Goal: Task Accomplishment & Management: Use online tool/utility

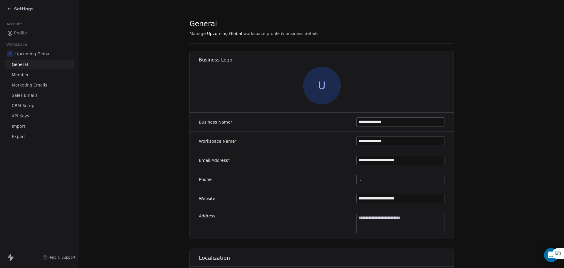
click at [24, 7] on span "Settings" at bounding box center [23, 9] width 19 height 6
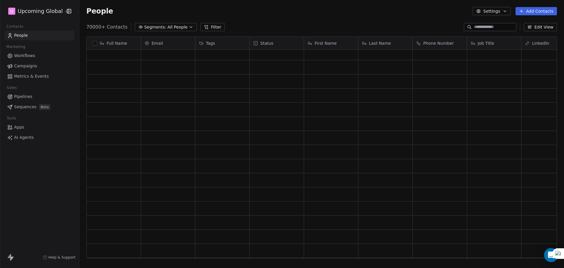
scroll to position [500, 0]
click at [173, 27] on span "All People" at bounding box center [178, 27] width 20 height 6
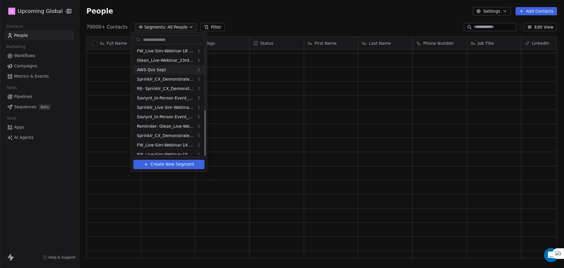
scroll to position [155, 0]
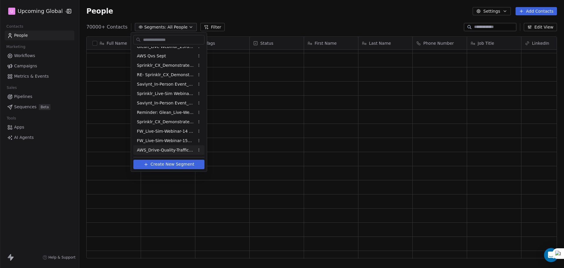
click at [183, 149] on span "AWS_Drive-Quality-Traffic_5thOct'25" at bounding box center [166, 150] width 58 height 6
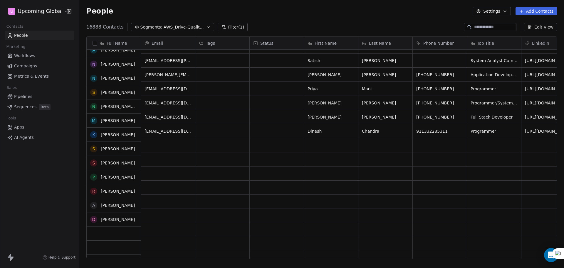
scroll to position [617, 0]
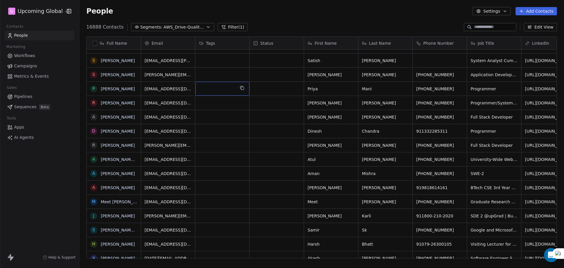
click at [207, 90] on div "grid" at bounding box center [222, 89] width 54 height 14
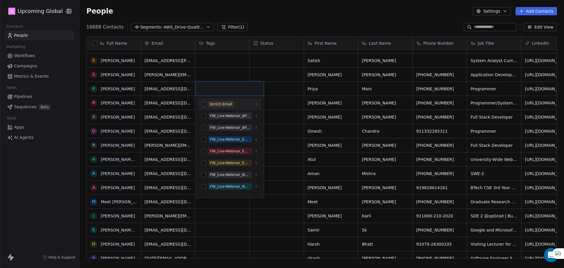
click at [214, 105] on div "Enrich Email" at bounding box center [221, 103] width 22 height 5
click at [234, 73] on html "U Upcoming Global Contacts People Marketing Workflows Campaigns Metrics & Event…" at bounding box center [282, 134] width 564 height 268
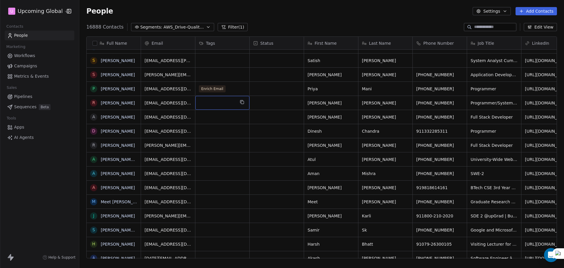
click at [228, 103] on div "grid" at bounding box center [222, 103] width 54 height 14
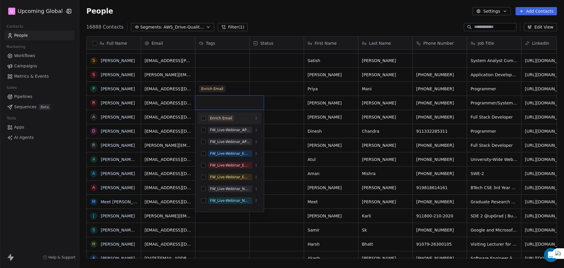
click at [223, 122] on div "Enrich Email" at bounding box center [230, 117] width 64 height 9
click at [272, 82] on html "U Upcoming Global Contacts People Marketing Workflows Campaigns Metrics & Event…" at bounding box center [282, 134] width 564 height 268
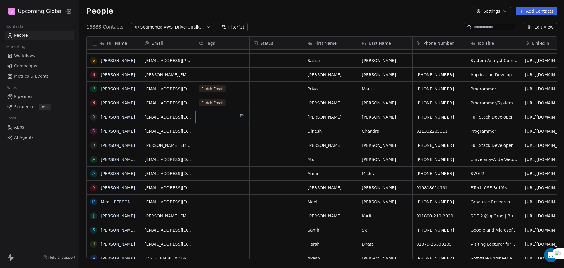
click at [216, 118] on div "grid" at bounding box center [222, 117] width 54 height 14
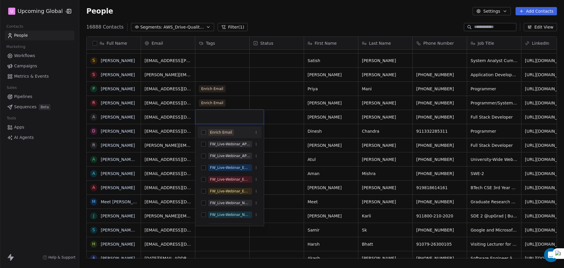
click at [216, 130] on div "Enrich Email" at bounding box center [221, 132] width 22 height 5
click at [280, 105] on html "U Upcoming Global Contacts People Marketing Workflows Campaigns Metrics & Event…" at bounding box center [282, 134] width 564 height 268
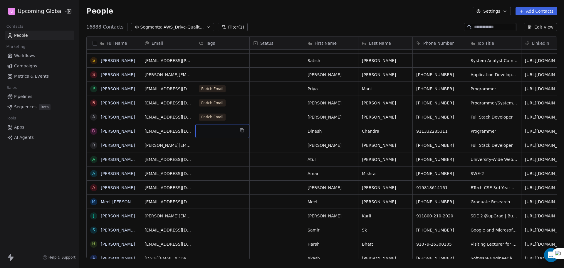
click at [222, 130] on div "grid" at bounding box center [222, 131] width 54 height 14
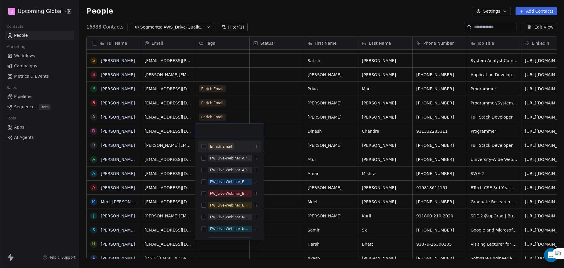
click at [222, 146] on div "Enrich Email" at bounding box center [221, 146] width 22 height 5
click at [296, 115] on html "U Upcoming Global Contacts People Marketing Workflows Campaigns Metrics & Event…" at bounding box center [282, 134] width 564 height 268
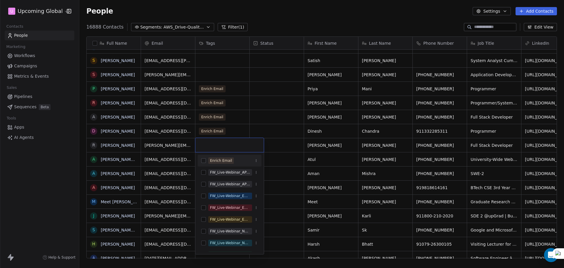
click at [224, 156] on div "Enrich Email" at bounding box center [230, 160] width 64 height 9
click at [296, 129] on html "U Upcoming Global Contacts People Marketing Workflows Campaigns Metrics & Event…" at bounding box center [282, 134] width 564 height 268
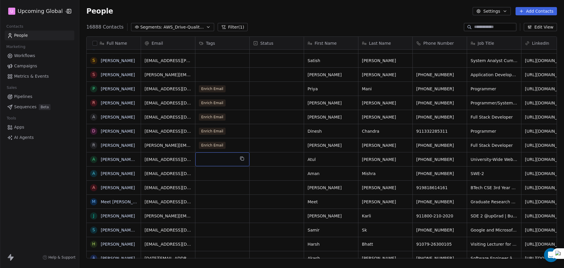
click at [226, 163] on div "grid" at bounding box center [222, 159] width 54 height 14
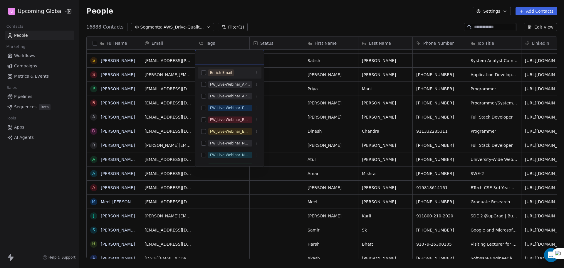
click at [220, 68] on div "Enrich Email" at bounding box center [230, 72] width 64 height 9
drag, startPoint x: 278, startPoint y: 121, endPoint x: 272, endPoint y: 123, distance: 6.7
click at [278, 121] on html "U Upcoming Global Contacts People Marketing Workflows Campaigns Metrics & Event…" at bounding box center [282, 134] width 564 height 268
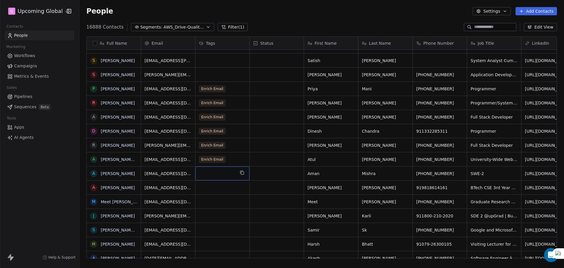
click at [210, 172] on div "grid" at bounding box center [222, 173] width 54 height 14
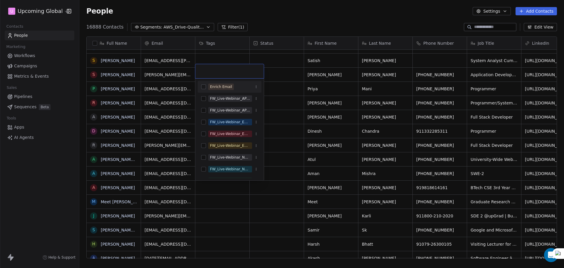
click at [224, 83] on div "Enrich Email" at bounding box center [230, 86] width 64 height 9
click at [291, 99] on html "U Upcoming Global Contacts People Marketing Workflows Campaigns Metrics & Event…" at bounding box center [282, 134] width 564 height 268
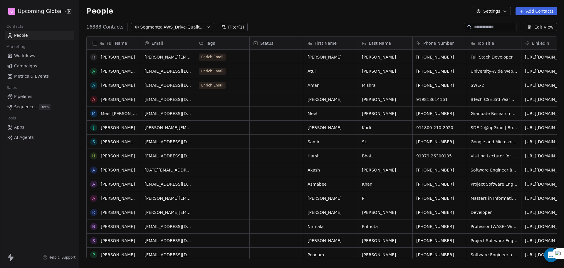
scroll to position [705, 0]
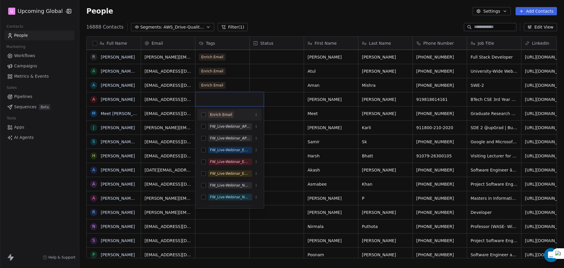
click at [228, 111] on div "Enrich Email" at bounding box center [230, 114] width 64 height 9
click at [318, 100] on html "U Upcoming Global Contacts People Marketing Workflows Campaigns Metrics & Event…" at bounding box center [282, 134] width 564 height 268
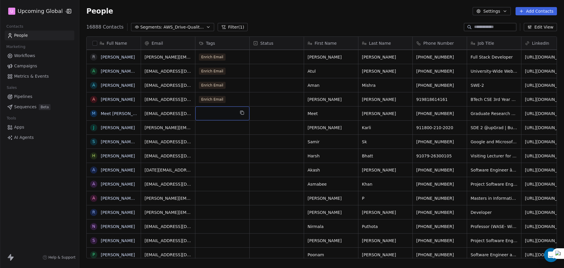
click at [235, 113] on div "grid" at bounding box center [222, 113] width 54 height 14
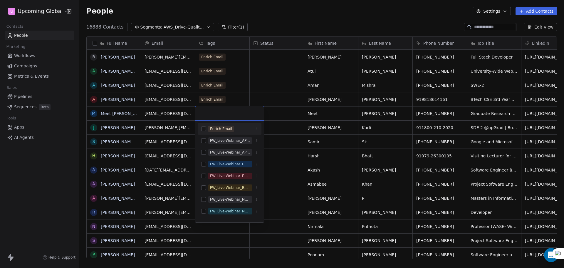
click at [231, 131] on span "Enrich Email" at bounding box center [221, 129] width 26 height 6
click at [279, 124] on html "U Upcoming Global Contacts People Marketing Workflows Campaigns Metrics & Event…" at bounding box center [282, 134] width 564 height 268
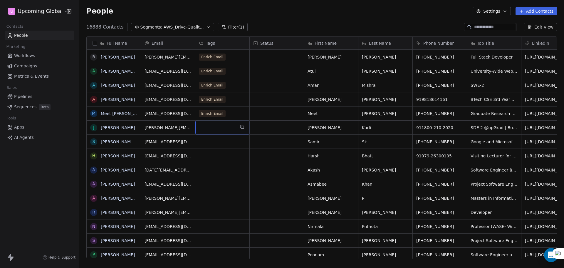
click at [224, 131] on div "grid" at bounding box center [222, 128] width 54 height 14
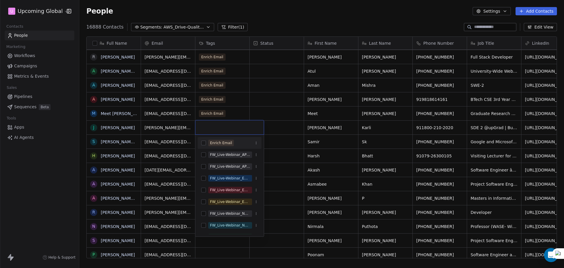
drag, startPoint x: 222, startPoint y: 142, endPoint x: 292, endPoint y: 130, distance: 71.2
click at [222, 142] on div "Enrich Email" at bounding box center [221, 142] width 22 height 5
click at [301, 128] on html "U Upcoming Global Contacts People Marketing Workflows Campaigns Metrics & Event…" at bounding box center [282, 134] width 564 height 268
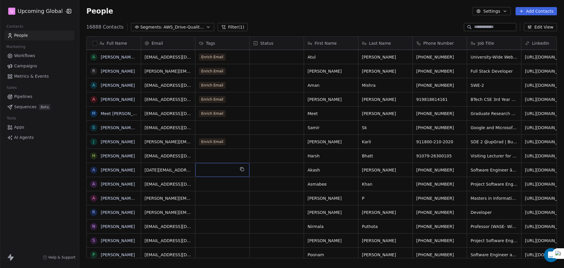
click at [228, 164] on div "grid" at bounding box center [222, 170] width 54 height 14
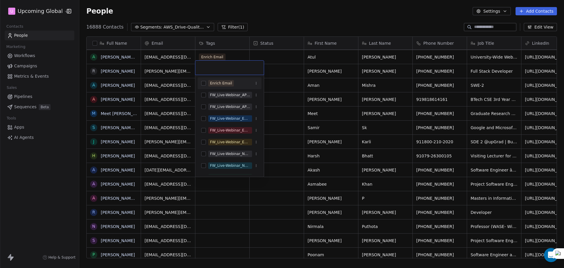
click at [226, 88] on div "Enrich Email" at bounding box center [230, 82] width 64 height 9
click at [220, 207] on html "U Upcoming Global Contacts People Marketing Workflows Campaigns Metrics & Event…" at bounding box center [282, 134] width 564 height 268
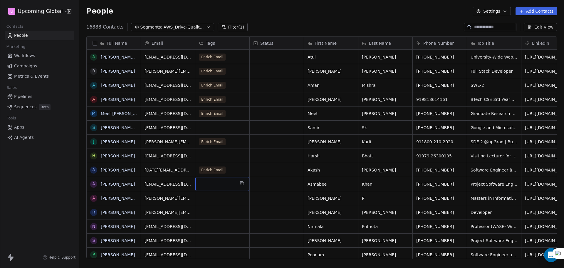
click at [216, 186] on div "grid" at bounding box center [222, 184] width 54 height 14
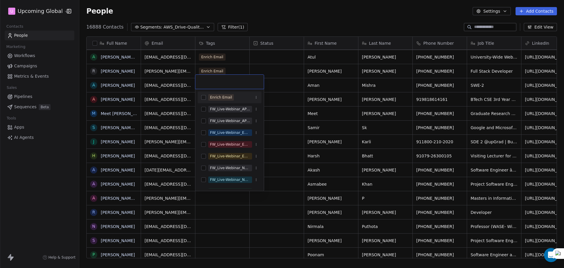
drag, startPoint x: 225, startPoint y: 98, endPoint x: 225, endPoint y: 102, distance: 4.2
click at [225, 98] on div "Enrich Email" at bounding box center [221, 97] width 22 height 5
click at [186, 178] on html "U Upcoming Global Contacts People Marketing Workflows Campaigns Metrics & Event…" at bounding box center [282, 134] width 564 height 268
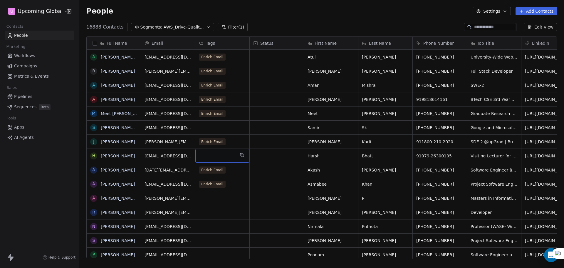
click at [213, 158] on div "grid" at bounding box center [222, 156] width 54 height 14
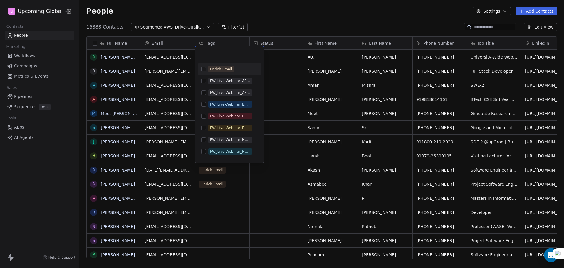
click at [228, 68] on div "Enrich Email" at bounding box center [221, 68] width 22 height 5
click at [226, 225] on html "U Upcoming Global Contacts People Marketing Workflows Campaigns Metrics & Event…" at bounding box center [282, 134] width 564 height 268
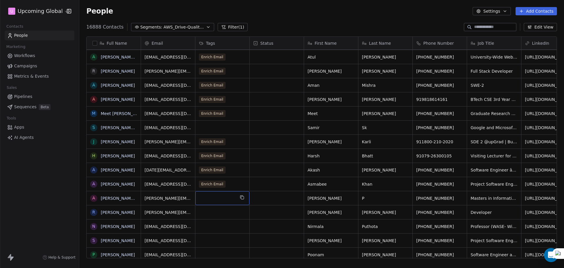
click at [220, 197] on div "grid" at bounding box center [222, 198] width 54 height 14
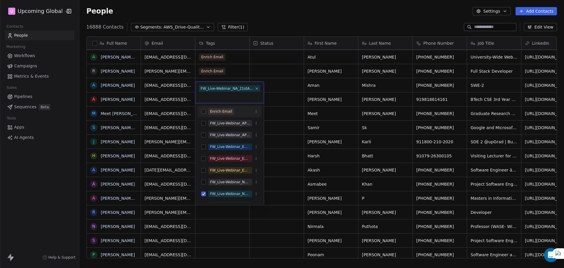
click at [216, 107] on div "Enrich Email" at bounding box center [230, 111] width 64 height 9
click at [221, 195] on div "FW_Live-Webinar_NA_21stAugust'25 - Batch 2" at bounding box center [230, 193] width 40 height 5
click at [304, 189] on html "U Upcoming Global Contacts People Marketing Workflows Campaigns Metrics & Event…" at bounding box center [282, 134] width 564 height 268
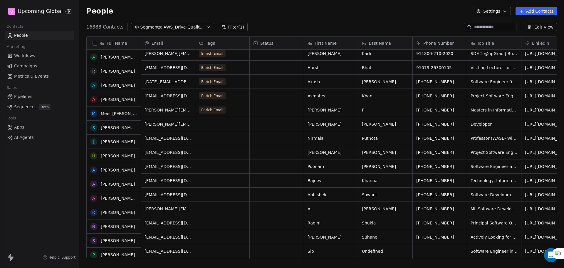
scroll to position [794, 0]
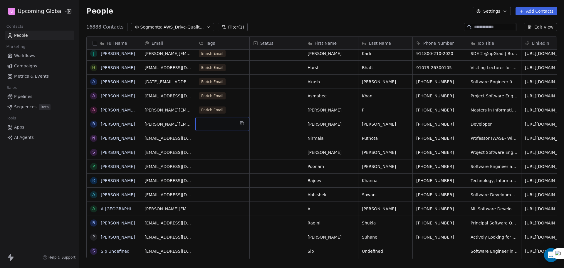
click at [217, 123] on div "grid" at bounding box center [222, 124] width 54 height 14
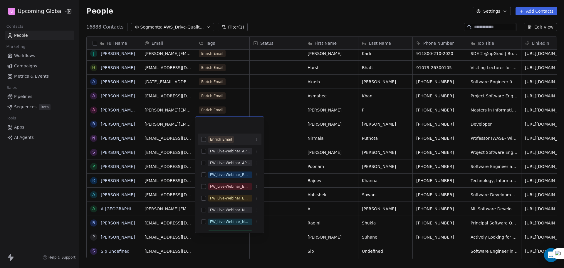
click at [220, 137] on div "Enrich Email" at bounding box center [221, 139] width 22 height 5
click at [300, 122] on html "U Upcoming Global Contacts People Marketing Workflows Campaigns Metrics & Event…" at bounding box center [282, 134] width 564 height 268
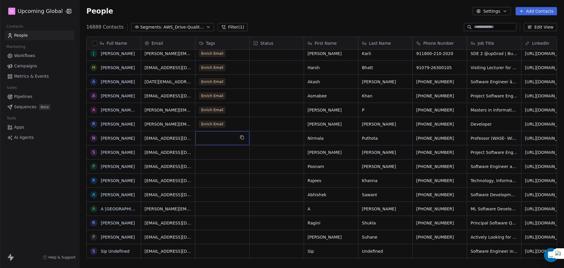
click at [224, 141] on div "grid" at bounding box center [222, 138] width 54 height 14
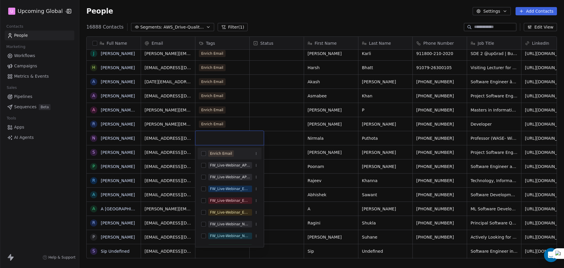
click at [224, 155] on div "Enrich Email" at bounding box center [221, 153] width 22 height 5
click at [285, 133] on html "U Upcoming Global Contacts People Marketing Workflows Campaigns Metrics & Event…" at bounding box center [282, 134] width 564 height 268
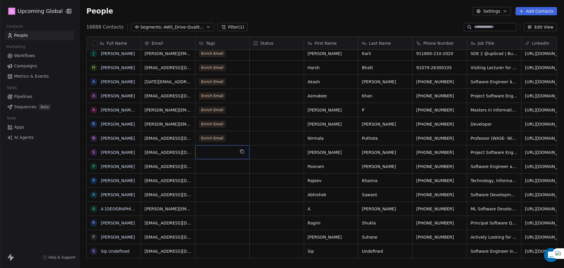
click at [223, 153] on div "grid" at bounding box center [222, 152] width 54 height 14
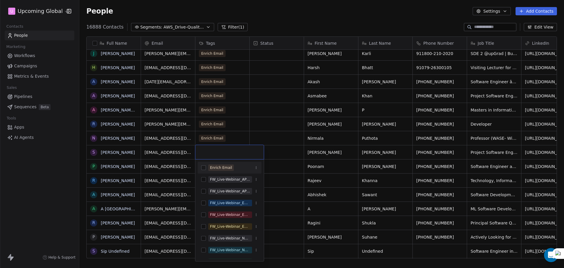
click at [218, 172] on div "Enrich Email" at bounding box center [230, 167] width 64 height 9
click at [265, 151] on html "U Upcoming Global Contacts People Marketing Workflows Campaigns Metrics & Event…" at bounding box center [282, 134] width 564 height 268
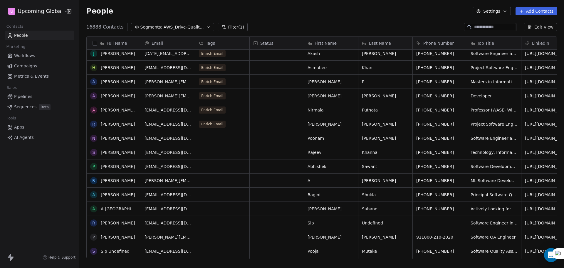
scroll to position [823, 0]
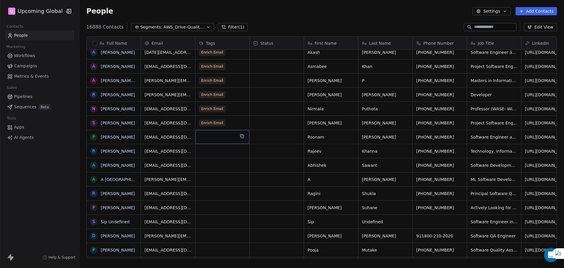
click at [237, 140] on div "grid" at bounding box center [222, 137] width 54 height 14
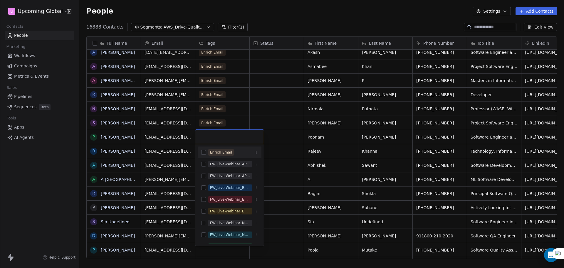
click at [233, 153] on div "Enrich Email" at bounding box center [233, 152] width 50 height 6
click at [278, 142] on html "U Upcoming Global Contacts People Marketing Workflows Campaigns Metrics & Event…" at bounding box center [282, 134] width 564 height 268
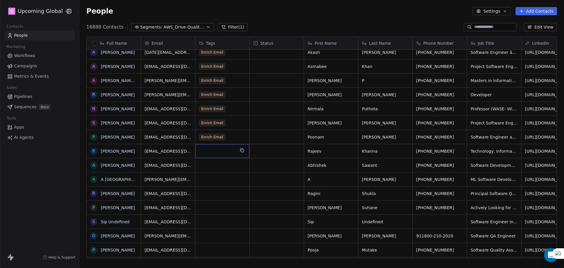
click at [228, 153] on div "grid" at bounding box center [222, 151] width 54 height 14
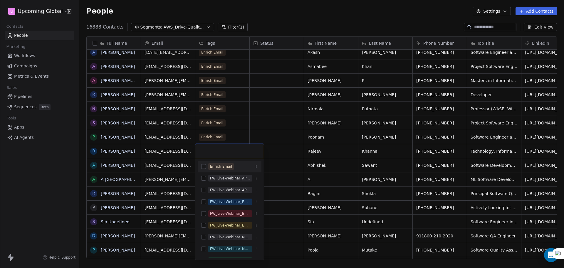
click at [229, 162] on div "Enrich Email" at bounding box center [230, 166] width 64 height 9
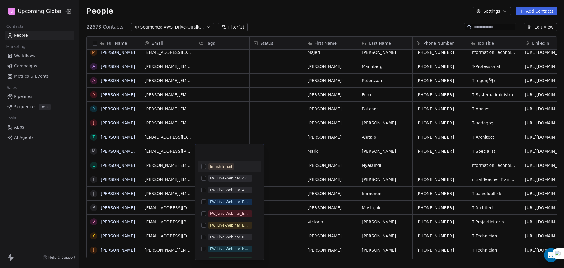
click at [280, 147] on html "U Upcoming Global Contacts People Marketing Workflows Campaigns Metrics & Event…" at bounding box center [282, 134] width 564 height 268
click at [271, 116] on html "U Upcoming Global Contacts People Marketing Workflows Campaigns Metrics & Event…" at bounding box center [282, 134] width 564 height 268
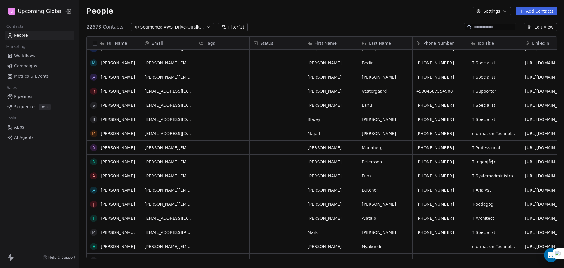
scroll to position [735, 0]
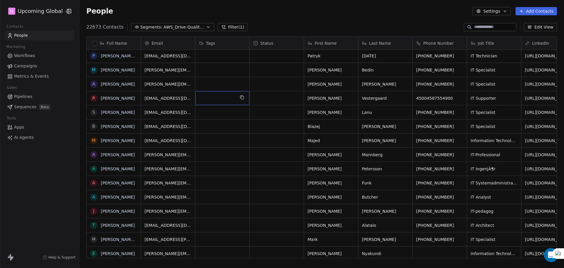
click at [206, 103] on div "grid" at bounding box center [222, 98] width 54 height 14
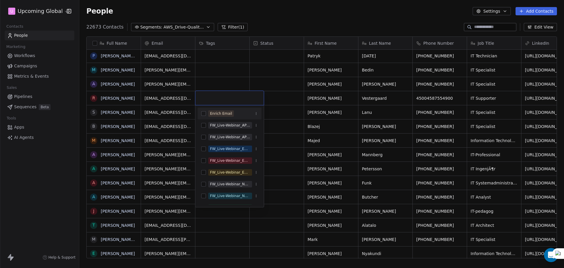
click at [214, 116] on span "Enrich Email" at bounding box center [221, 113] width 26 height 6
click at [263, 79] on html "U Upcoming Global Contacts People Marketing Workflows Campaigns Metrics & Event…" at bounding box center [282, 134] width 564 height 268
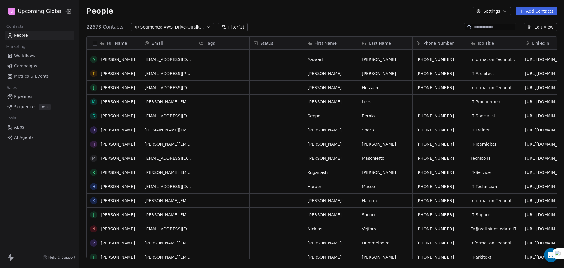
scroll to position [382, 0]
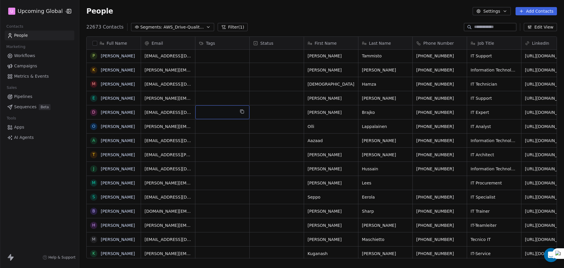
click at [212, 107] on div "grid" at bounding box center [222, 112] width 54 height 14
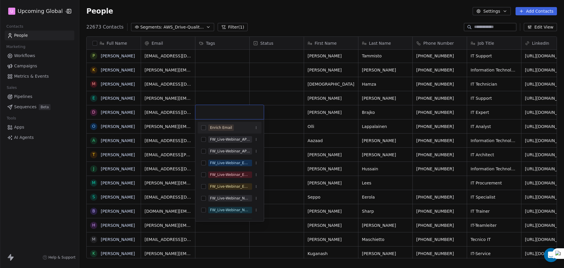
click at [225, 126] on div "Enrich Email" at bounding box center [221, 127] width 22 height 5
click at [268, 105] on html "U Upcoming Global Contacts People Marketing Workflows Campaigns Metrics & Event…" at bounding box center [282, 134] width 564 height 268
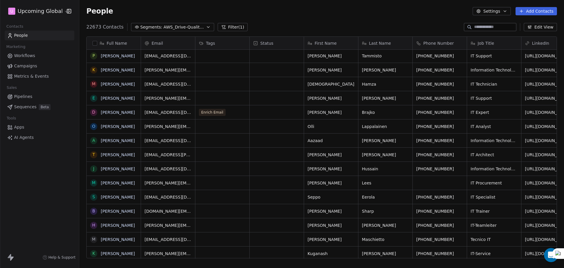
click at [195, 30] on span "AWS_Drive-Quality-Traffic_5thOct'25" at bounding box center [184, 27] width 41 height 6
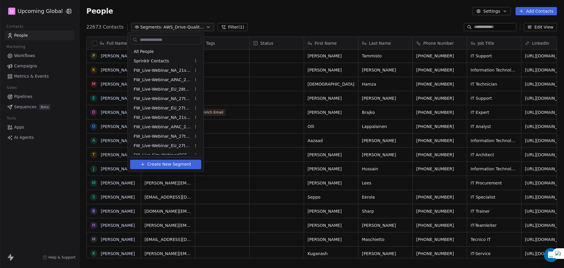
scroll to position [155, 0]
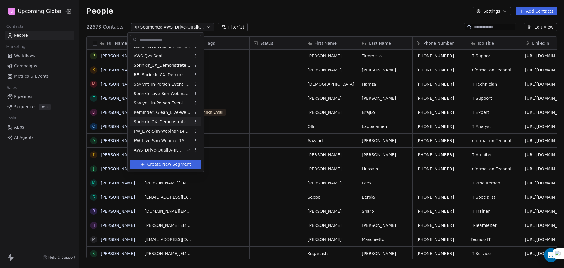
click at [272, 71] on html "U Upcoming Global Contacts People Marketing Workflows Campaigns Metrics & Event…" at bounding box center [282, 134] width 564 height 268
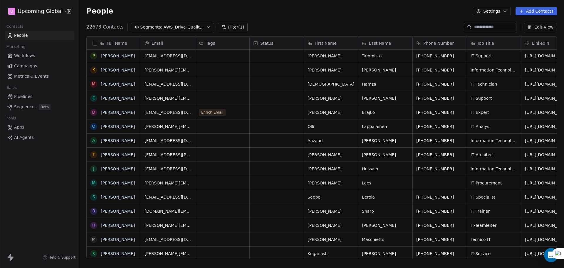
click at [168, 27] on span "AWS_Drive-Quality-Traffic_5thOct'25" at bounding box center [184, 27] width 41 height 6
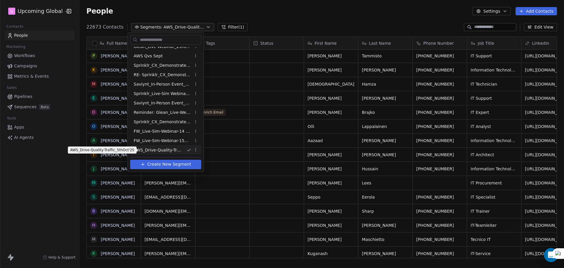
click at [180, 150] on span "AWS_Drive-Quality-Traffic_5thOct'25" at bounding box center [158, 150] width 48 height 6
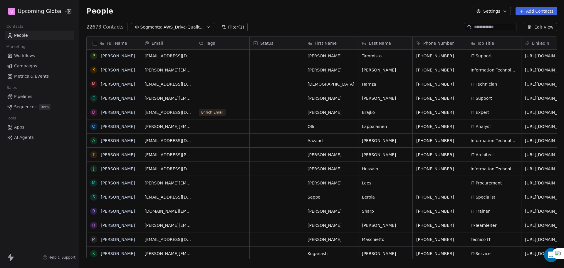
click at [239, 259] on div "Full Name [PERSON_NAME] D [PERSON_NAME] T [PERSON_NAME] A [PERSON_NAME] P [PERS…" at bounding box center [321, 150] width 485 height 236
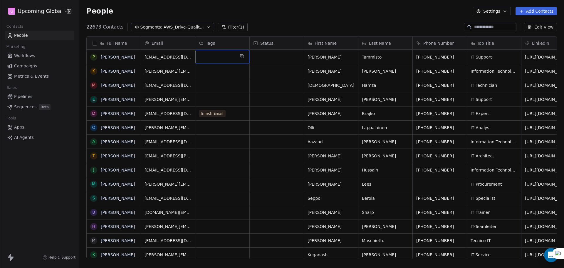
drag, startPoint x: 233, startPoint y: 27, endPoint x: 230, endPoint y: 28, distance: 4.0
click at [233, 27] on button "Filter (1)" at bounding box center [233, 27] width 30 height 8
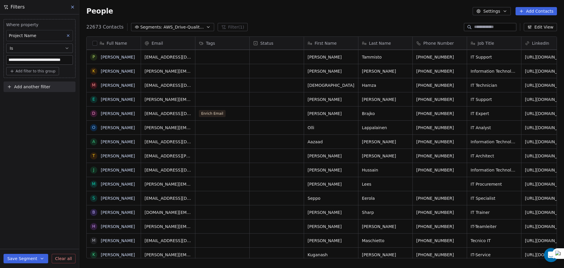
click at [31, 83] on button "Add another filter" at bounding box center [40, 86] width 72 height 11
click at [30, 97] on div "Contact properties" at bounding box center [39, 100] width 67 height 9
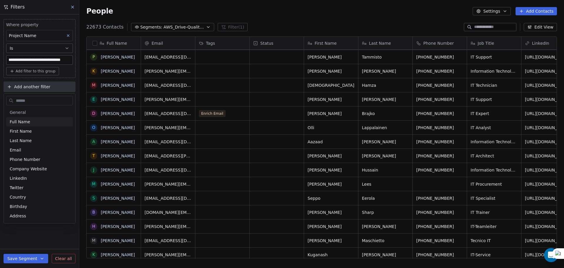
type input "*"
type input "******"
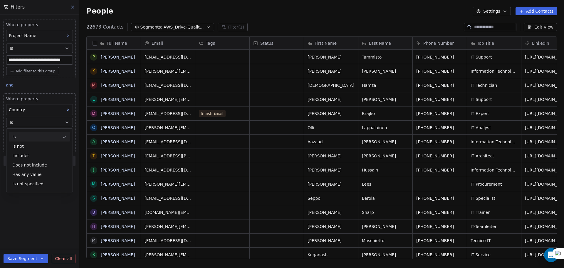
click at [28, 119] on button "Is" at bounding box center [39, 122] width 67 height 9
click at [24, 131] on body "**********" at bounding box center [282, 134] width 564 height 268
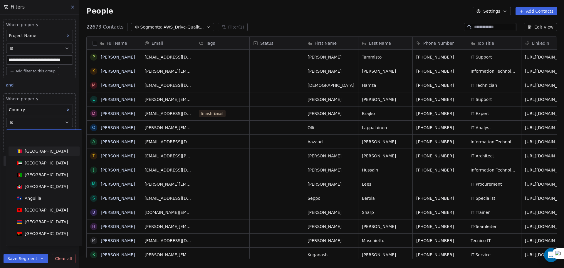
click at [25, 123] on html "**********" at bounding box center [282, 134] width 564 height 268
click at [28, 120] on html "**********" at bounding box center [282, 134] width 564 height 268
click at [30, 120] on html "**********" at bounding box center [282, 134] width 564 height 268
click at [42, 114] on html "**********" at bounding box center [282, 134] width 564 height 268
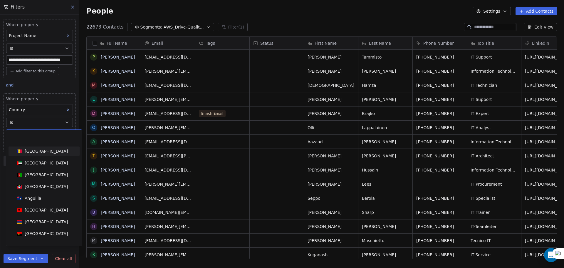
click at [25, 150] on div "[GEOGRAPHIC_DATA]" at bounding box center [46, 151] width 43 height 6
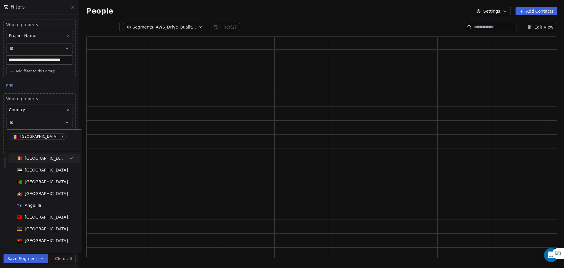
scroll to position [217, 466]
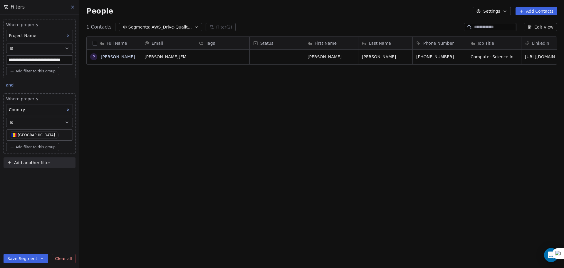
click at [39, 123] on button "Is" at bounding box center [39, 122] width 67 height 9
click at [37, 126] on button "Is" at bounding box center [39, 122] width 67 height 9
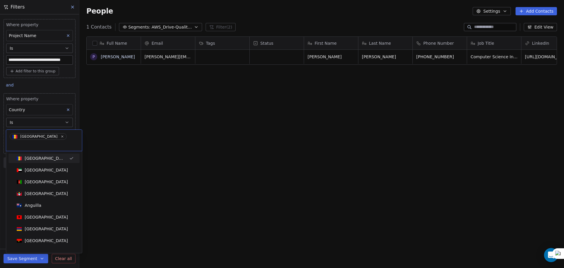
click at [34, 125] on html "**********" at bounding box center [282, 134] width 564 height 268
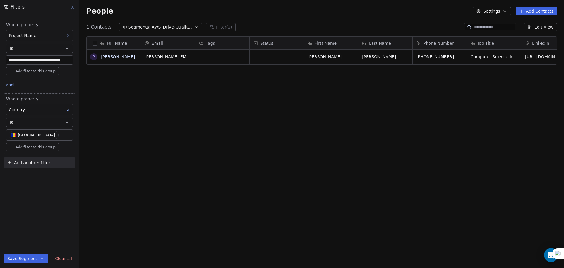
click at [35, 122] on button "Is" at bounding box center [39, 122] width 67 height 9
click at [32, 145] on div "Is not" at bounding box center [39, 145] width 61 height 9
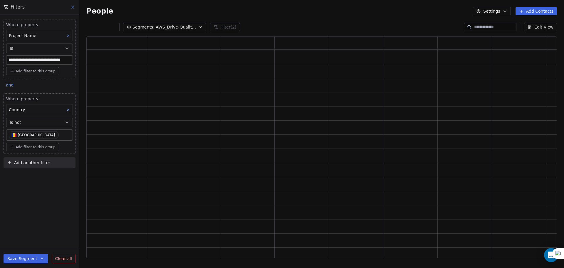
scroll to position [217, 466]
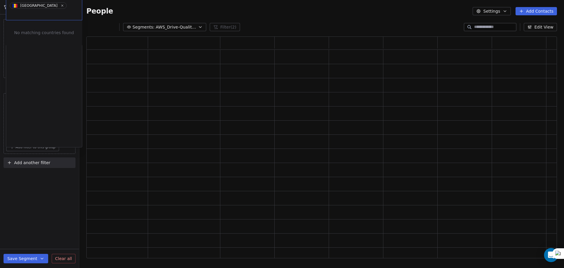
click at [36, 135] on body "**********" at bounding box center [282, 134] width 564 height 268
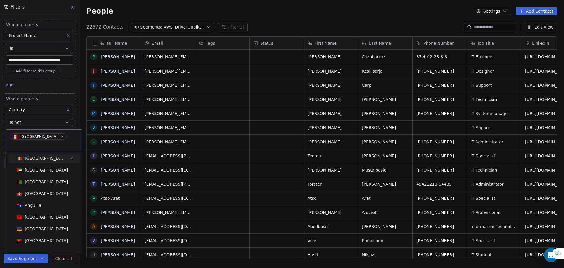
scroll to position [231, 481]
click at [60, 136] on icon at bounding box center [62, 136] width 4 height 4
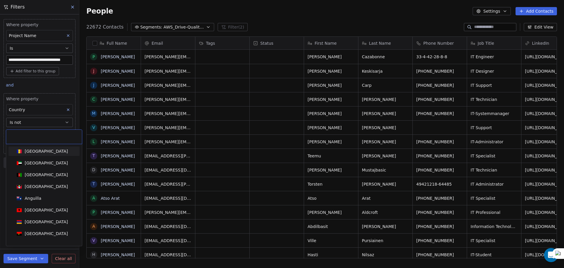
click at [39, 138] on input at bounding box center [44, 136] width 69 height 6
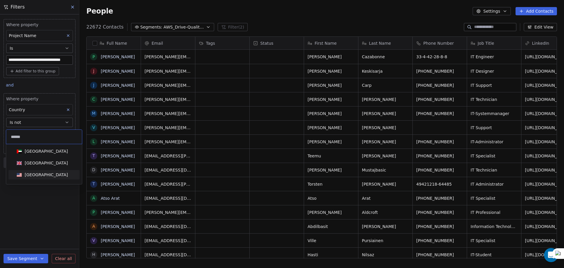
type input "******"
click at [46, 178] on span "[GEOGRAPHIC_DATA]" at bounding box center [42, 174] width 56 height 6
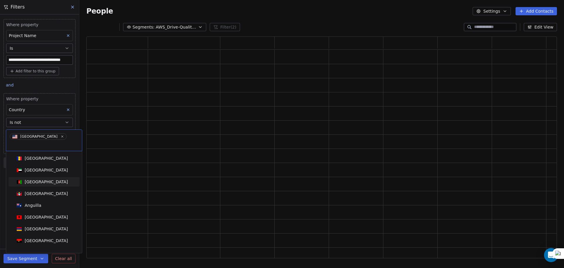
scroll to position [217, 466]
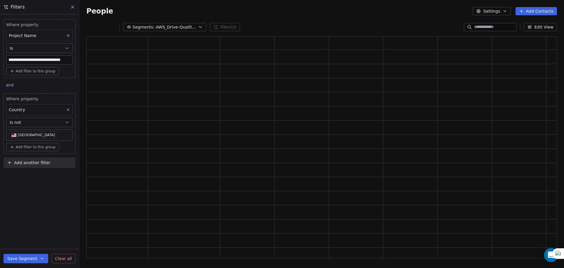
click at [52, 134] on body "**********" at bounding box center [282, 134] width 564 height 268
type input "****"
click at [50, 155] on div "[GEOGRAPHIC_DATA]" at bounding box center [43, 158] width 59 height 6
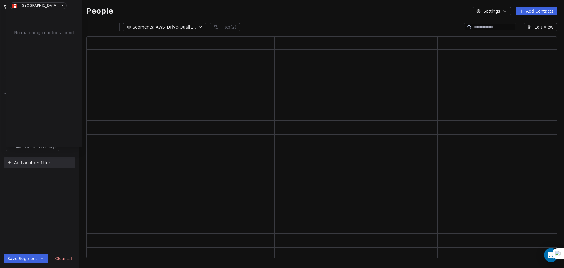
click at [48, 135] on html "**********" at bounding box center [282, 134] width 564 height 268
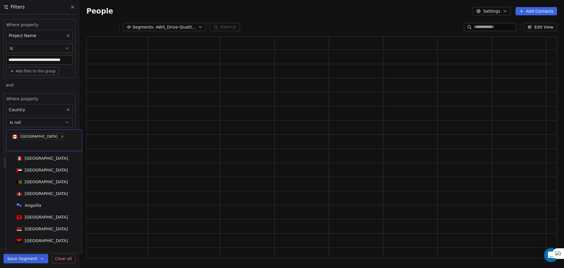
click at [0, 146] on html "**********" at bounding box center [282, 134] width 564 height 268
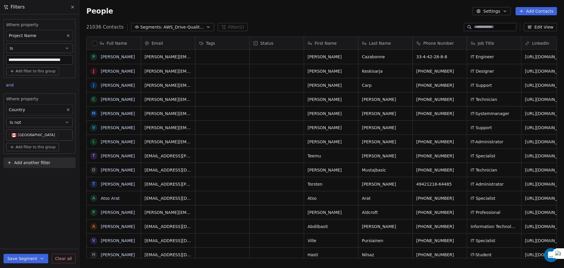
scroll to position [231, 481]
click at [31, 142] on div "Where property Country Is not [GEOGRAPHIC_DATA] Add filter to this group" at bounding box center [40, 123] width 72 height 61
click at [31, 147] on span "Add filter to this group" at bounding box center [36, 147] width 40 height 5
click at [34, 160] on span "Contact properties" at bounding box center [31, 160] width 38 height 6
type input "****"
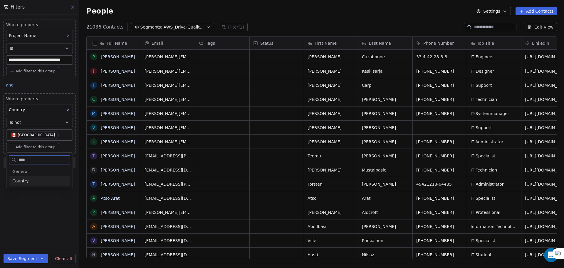
click at [35, 178] on div "Country" at bounding box center [39, 180] width 61 height 9
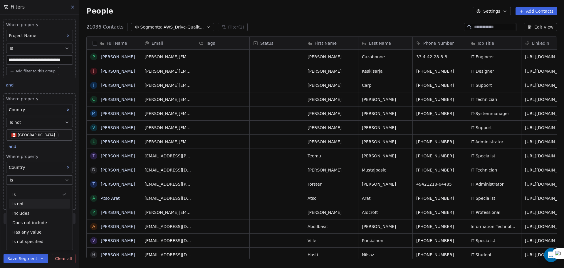
click at [28, 205] on div "Is not" at bounding box center [39, 203] width 61 height 9
click at [29, 191] on body "**********" at bounding box center [282, 134] width 564 height 268
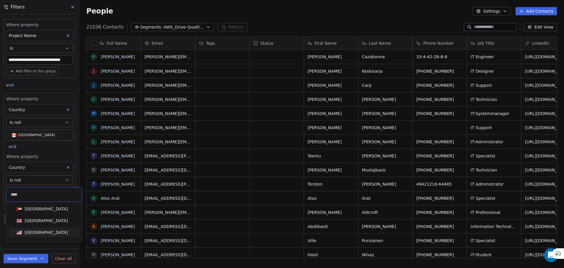
type input "****"
click at [36, 231] on div "[GEOGRAPHIC_DATA]" at bounding box center [46, 232] width 43 height 6
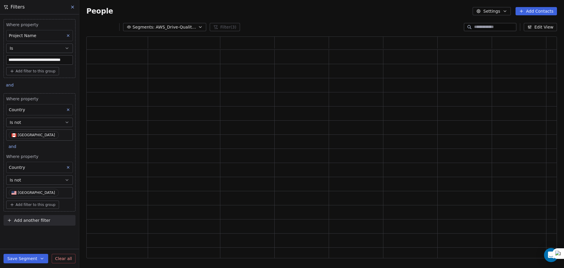
scroll to position [217, 466]
click at [27, 235] on div "**********" at bounding box center [39, 140] width 79 height 253
click at [20, 208] on button "Add filter to this group" at bounding box center [32, 204] width 53 height 8
click at [21, 207] on html "**********" at bounding box center [282, 134] width 564 height 268
click at [25, 206] on span "Add filter to this group" at bounding box center [36, 204] width 40 height 5
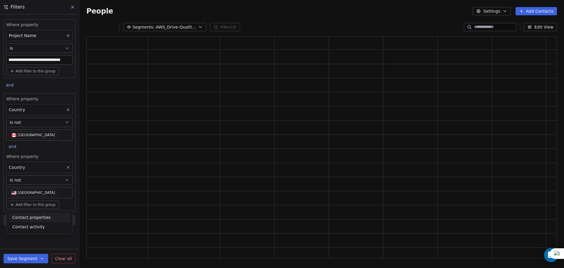
click at [25, 206] on html "**********" at bounding box center [282, 134] width 564 height 268
click at [26, 206] on span "Add filter to this group" at bounding box center [36, 204] width 40 height 5
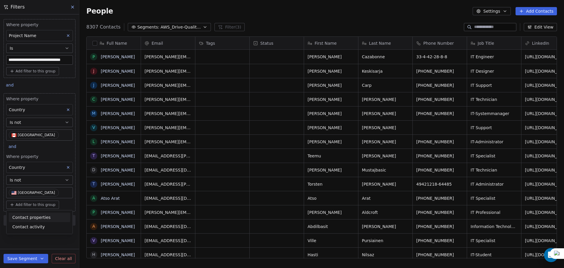
scroll to position [231, 481]
click at [25, 216] on span "Contact properties" at bounding box center [31, 217] width 38 height 6
type input "*******"
click at [20, 183] on div "Is not" at bounding box center [37, 185] width 57 height 9
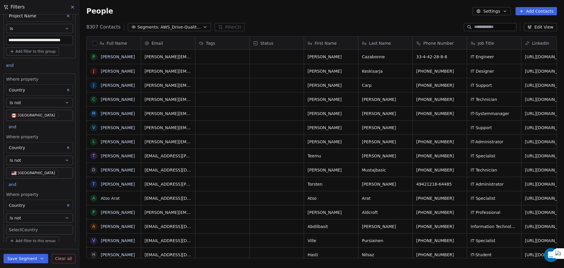
scroll to position [42, 0]
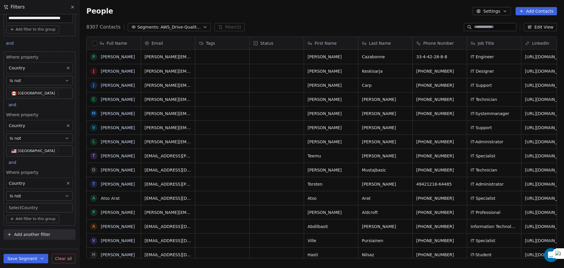
click at [27, 208] on body "**********" at bounding box center [282, 134] width 564 height 268
type input "*****"
click at [28, 222] on div "[GEOGRAPHIC_DATA]" at bounding box center [46, 225] width 43 height 6
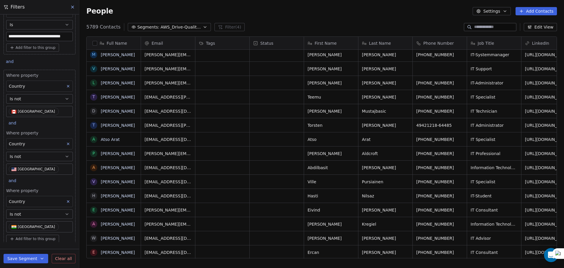
scroll to position [0, 0]
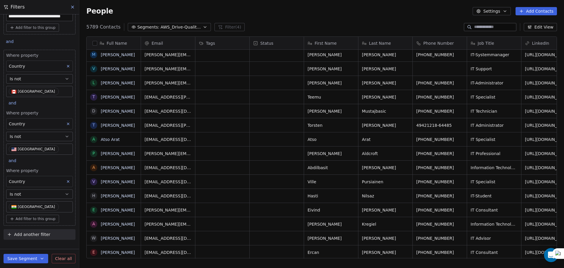
click at [38, 231] on span "Add another filter" at bounding box center [32, 234] width 36 height 6
click at [34, 249] on span "Contact properties" at bounding box center [29, 248] width 38 height 6
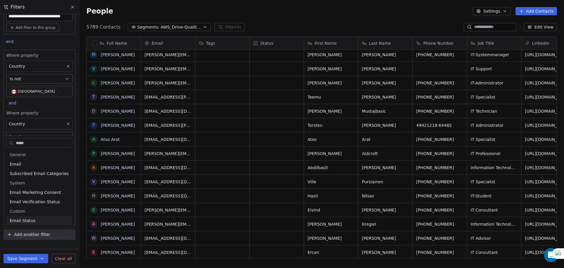
type input "*****"
click at [34, 220] on div "Email Status" at bounding box center [39, 221] width 59 height 6
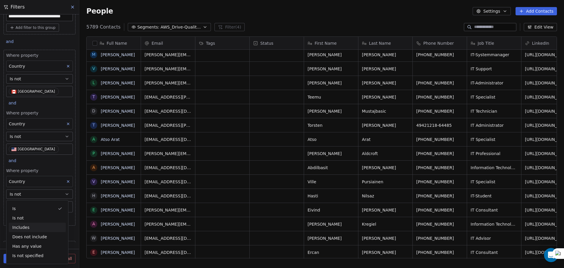
click at [25, 223] on div "Includes" at bounding box center [37, 226] width 57 height 9
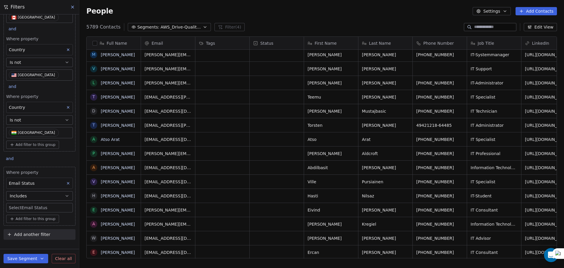
click at [26, 210] on body "**********" at bounding box center [282, 134] width 564 height 268
click at [16, 240] on button "Suggestions" at bounding box center [16, 239] width 5 height 5
click at [18, 226] on button "Suggestions" at bounding box center [16, 225] width 5 height 5
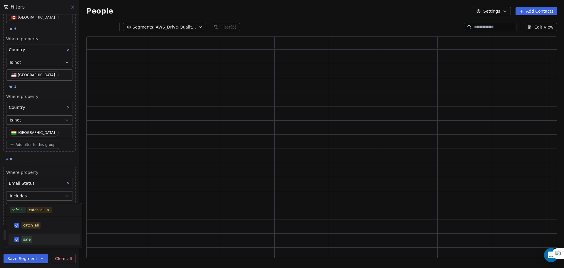
click at [30, 257] on html "**********" at bounding box center [282, 134] width 564 height 268
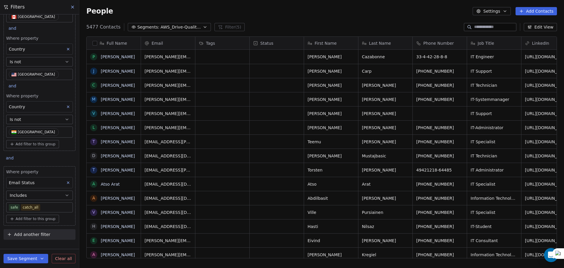
drag, startPoint x: 94, startPoint y: 42, endPoint x: 94, endPoint y: 45, distance: 3.5
click at [94, 42] on button "button" at bounding box center [95, 43] width 5 height 5
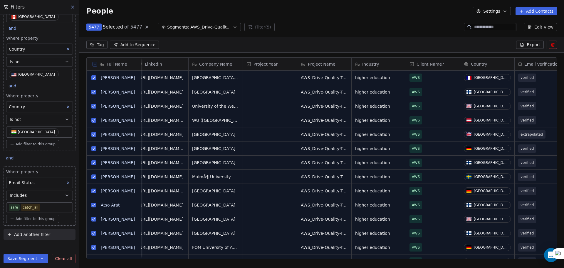
click at [531, 43] on span "Export" at bounding box center [534, 45] width 14 height 6
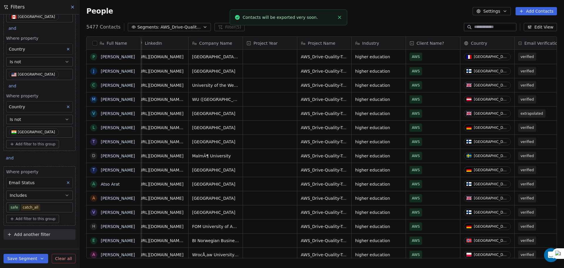
click at [96, 43] on button "button" at bounding box center [95, 43] width 5 height 5
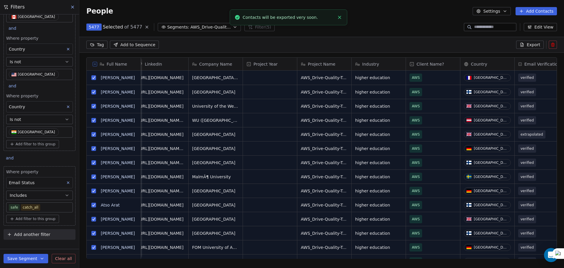
click at [101, 44] on html "**********" at bounding box center [282, 134] width 564 height 268
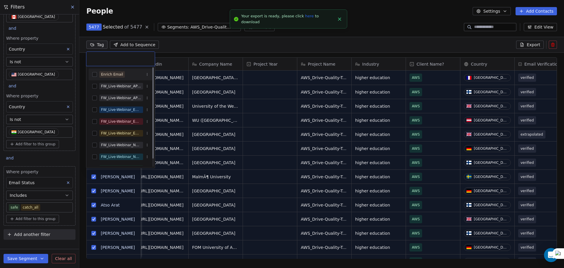
click at [244, 38] on html "**********" at bounding box center [282, 134] width 564 height 268
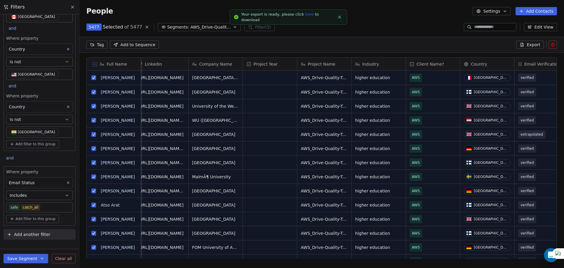
click at [305, 16] on link "here" at bounding box center [309, 14] width 9 height 4
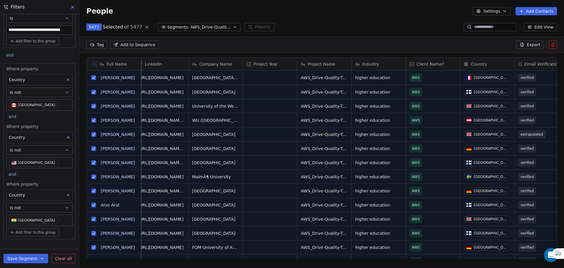
click at [100, 43] on html "**********" at bounding box center [282, 134] width 564 height 268
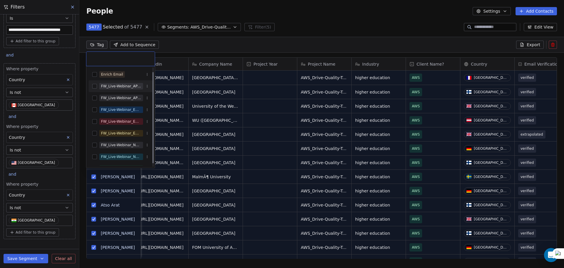
scroll to position [9, 0]
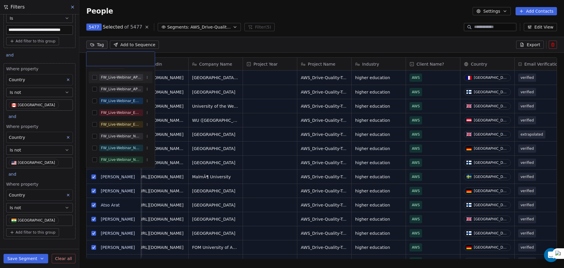
click at [237, 34] on html "**********" at bounding box center [282, 134] width 564 height 268
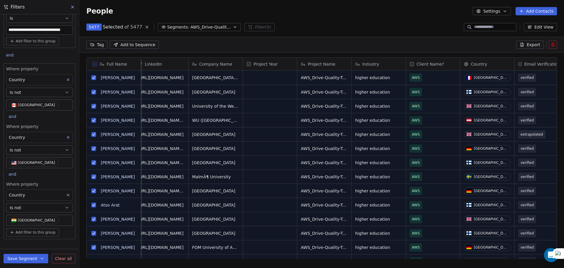
click at [98, 46] on html "**********" at bounding box center [282, 134] width 564 height 268
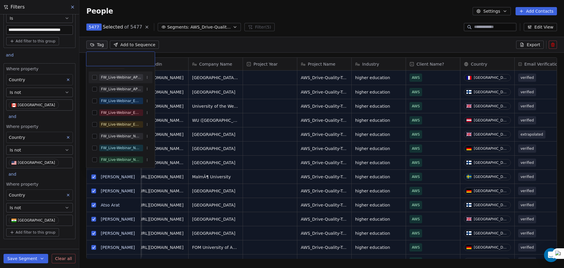
click at [149, 78] on icon "Suggestions" at bounding box center [147, 78] width 4 height 4
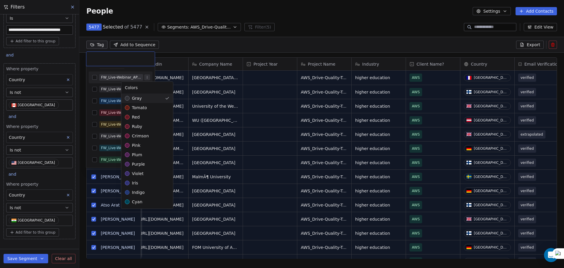
click at [241, 40] on html "**********" at bounding box center [282, 134] width 564 height 268
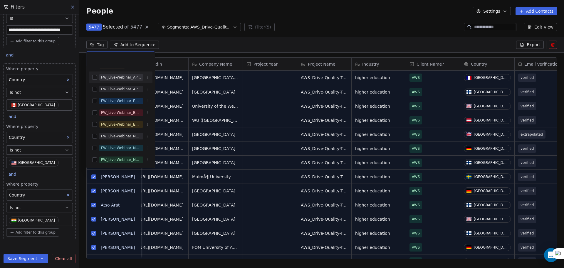
click at [256, 35] on html "**********" at bounding box center [282, 134] width 564 height 268
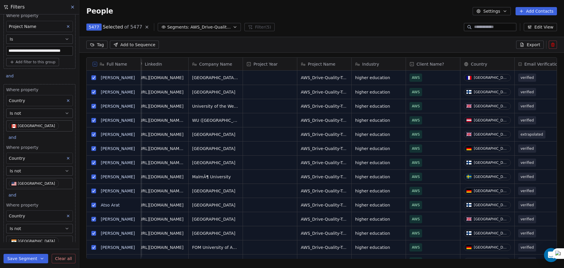
scroll to position [0, 0]
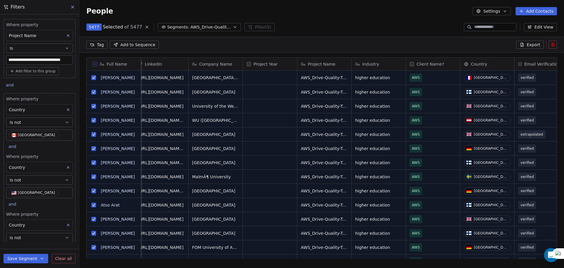
click at [176, 22] on div "5477 Selected of 5477 Segments: AWS_Drive-Quality-Traffic_5thOct'25 Filter (5) …" at bounding box center [321, 26] width 485 height 9
click at [176, 24] on span "Segments:" at bounding box center [178, 27] width 22 height 6
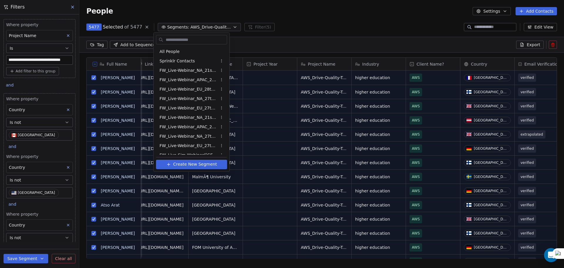
scroll to position [155, 0]
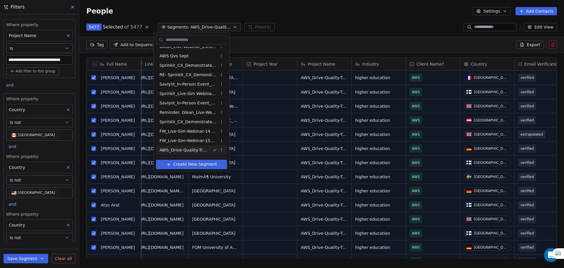
click at [175, 148] on span "AWS_Drive-Quality-Traffic_5thOct'25" at bounding box center [184, 150] width 48 height 6
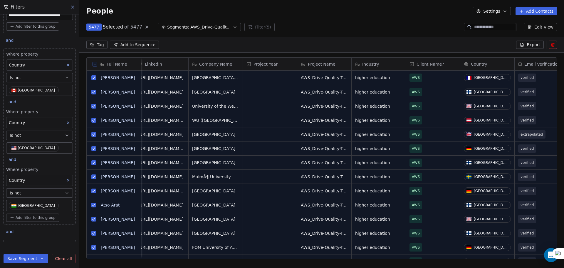
scroll to position [118, 0]
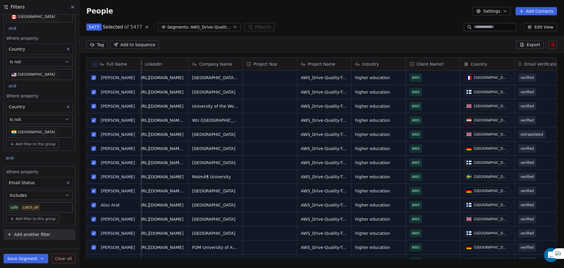
click at [41, 119] on button "Is not" at bounding box center [39, 119] width 67 height 9
click at [39, 133] on div "Is" at bounding box center [37, 133] width 57 height 9
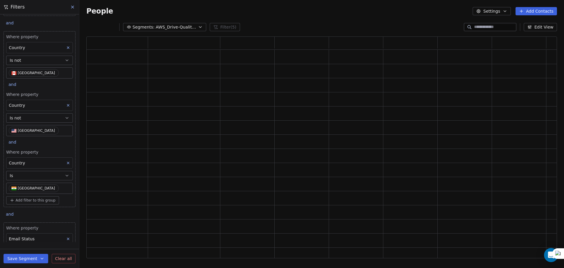
scroll to position [59, 0]
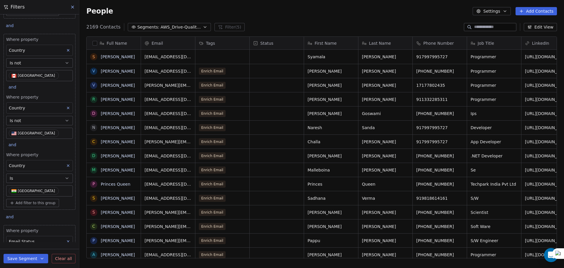
click at [64, 110] on button at bounding box center [68, 108] width 8 height 8
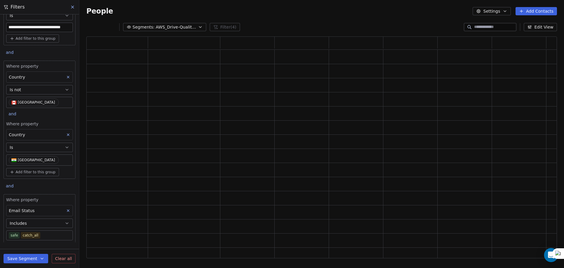
scroll to position [1, 0]
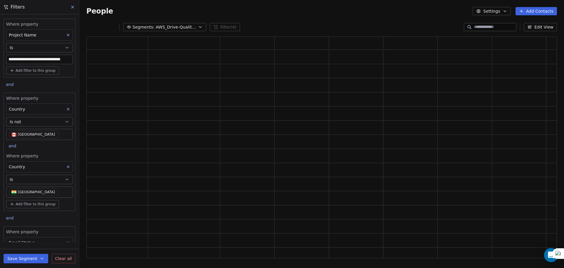
click at [66, 108] on icon at bounding box center [68, 109] width 4 height 4
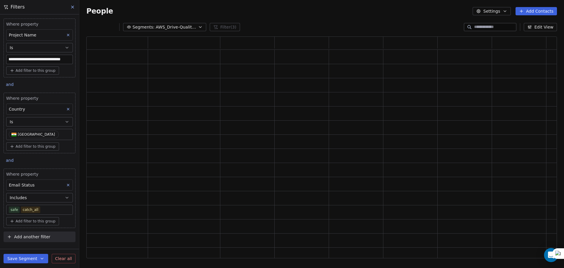
scroll to position [0, 0]
click at [61, 86] on div "**********" at bounding box center [39, 127] width 79 height 227
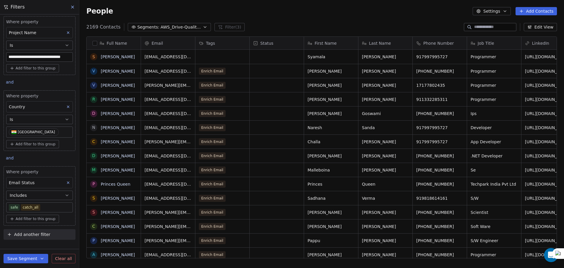
scroll to position [231, 481]
click at [94, 42] on button "button" at bounding box center [95, 43] width 5 height 5
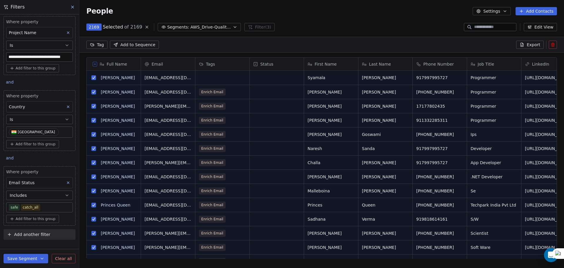
scroll to position [210, 481]
click at [529, 43] on span "Export" at bounding box center [534, 45] width 14 height 6
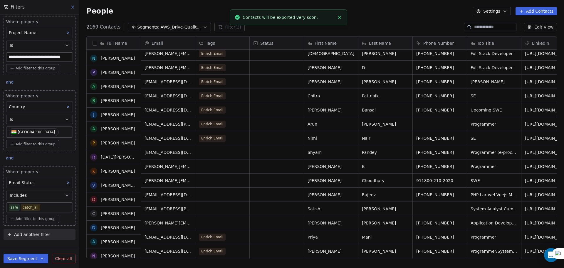
scroll to position [455, 0]
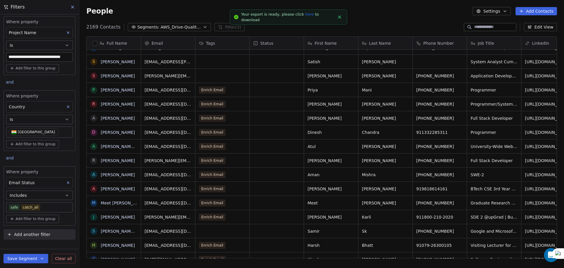
click at [305, 16] on link "here" at bounding box center [309, 14] width 9 height 4
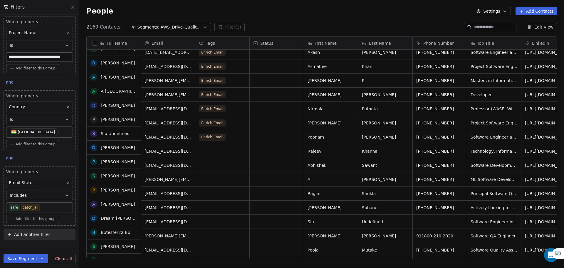
scroll to position [823, 0]
